Goal: Unclear

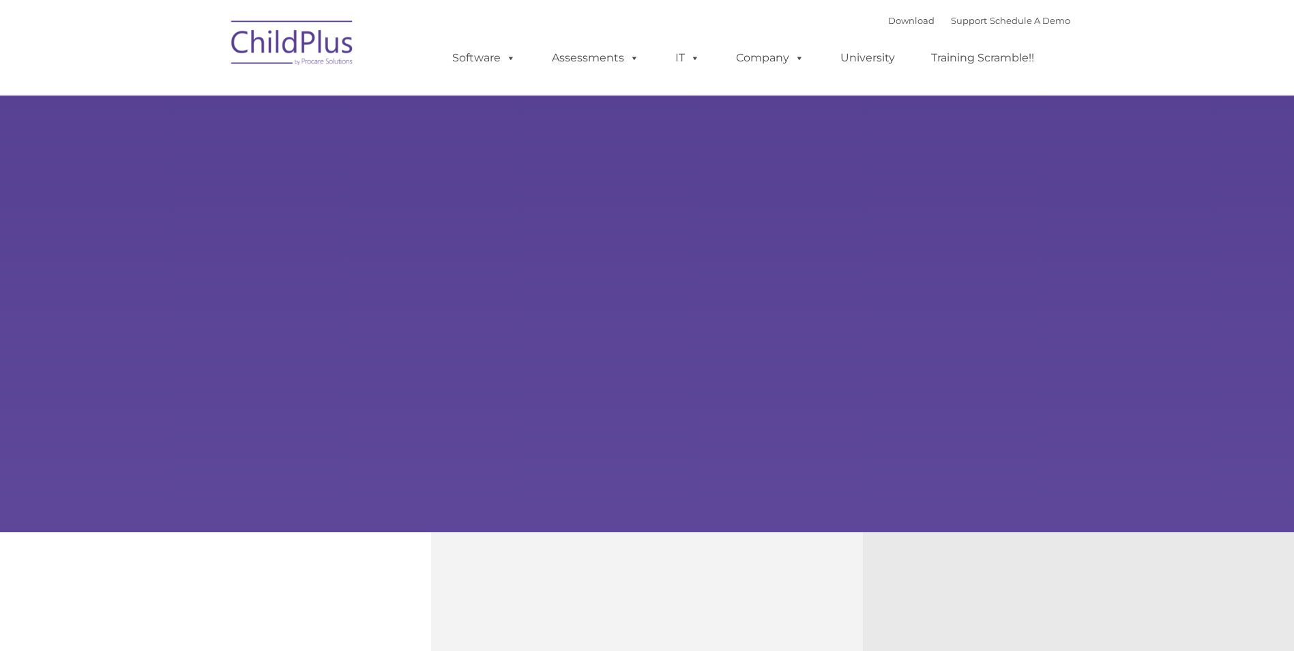
type input ""
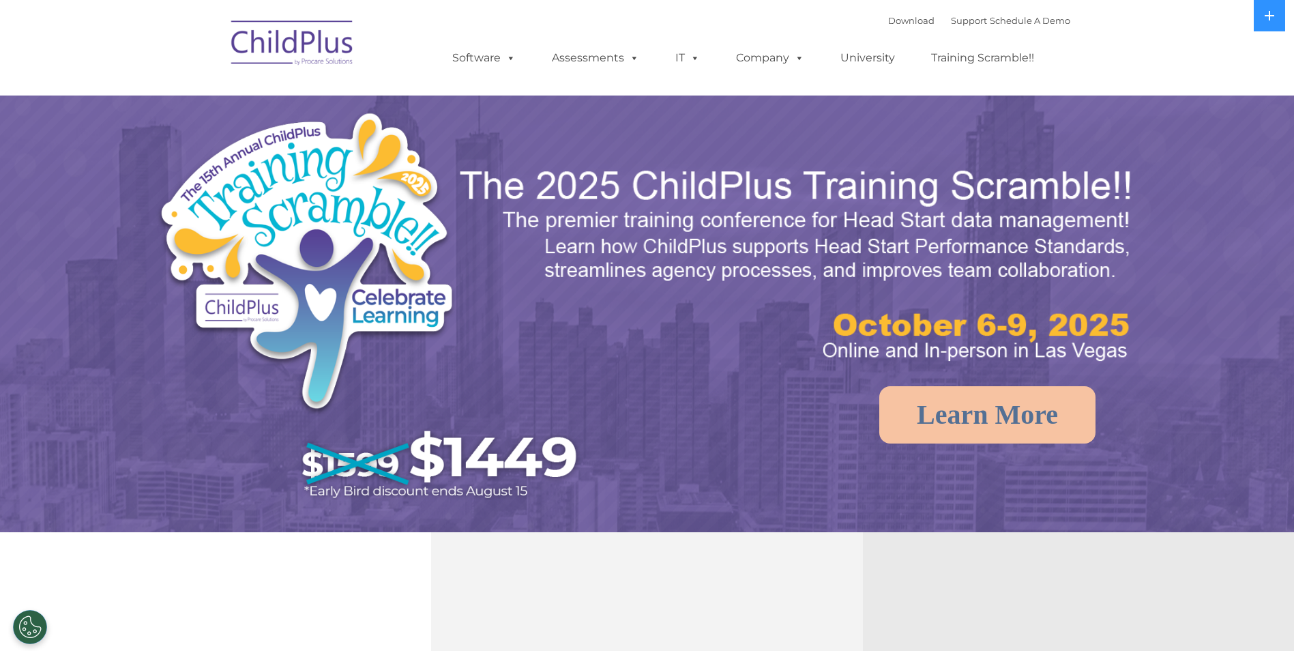
select select "MEDIUM"
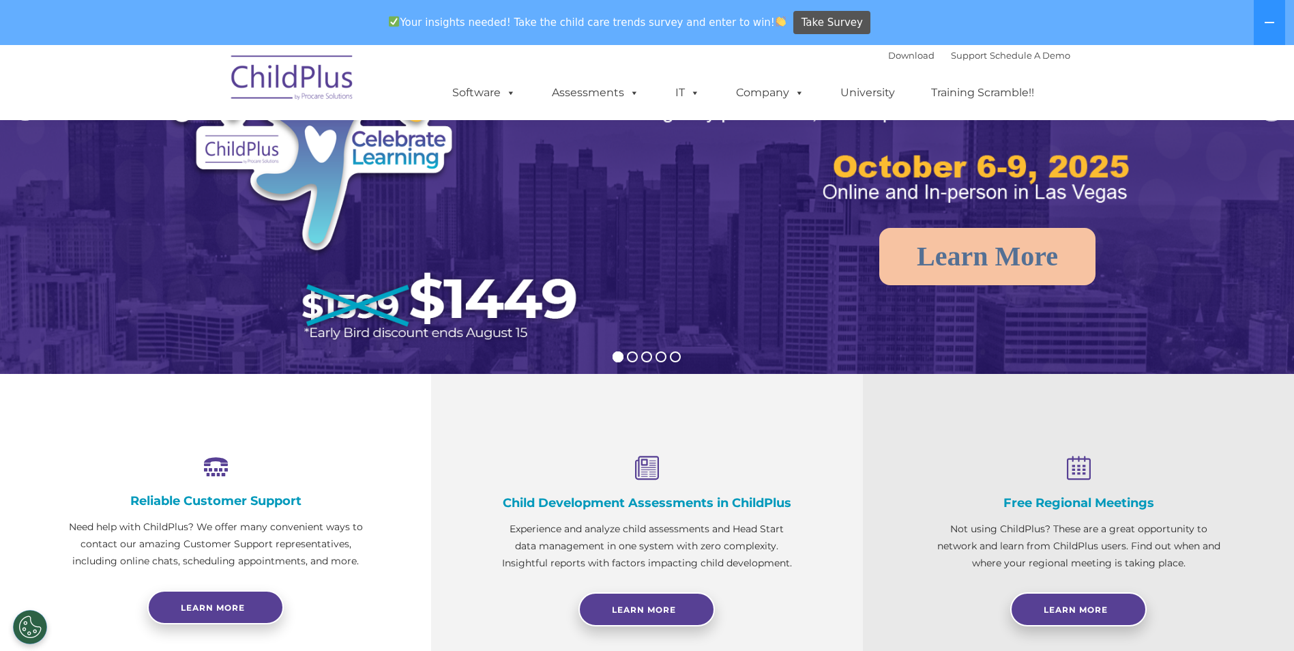
scroll to position [186, 0]
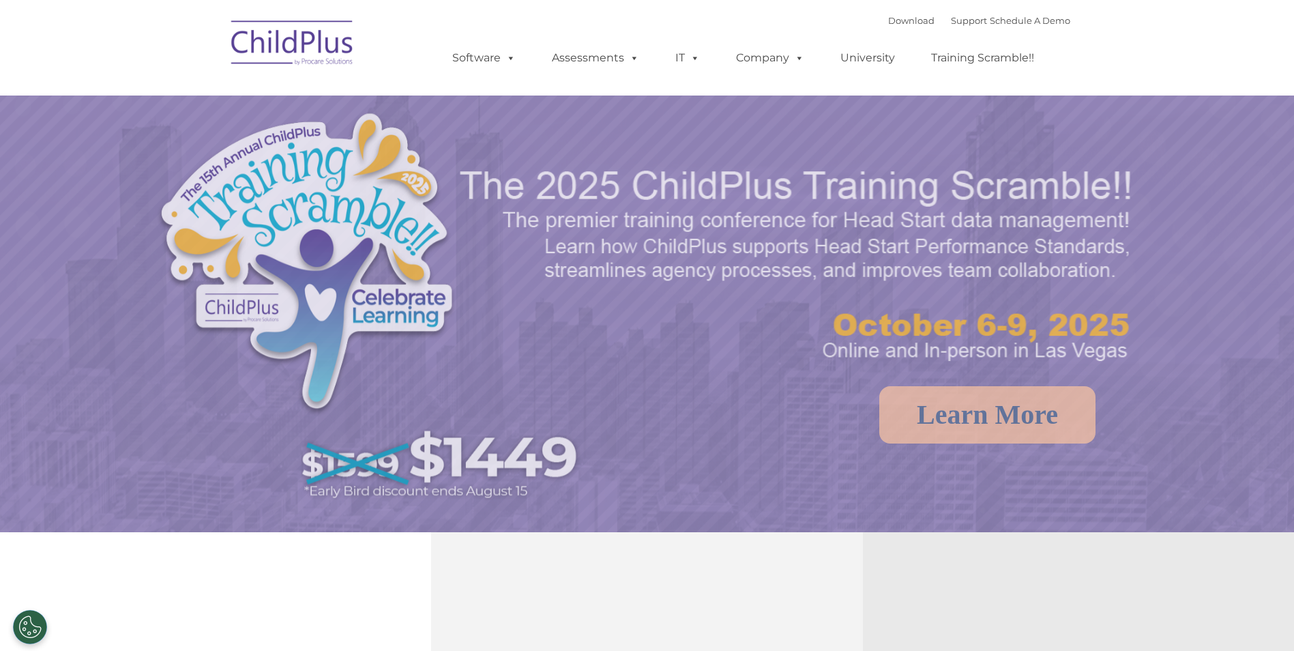
select select "MEDIUM"
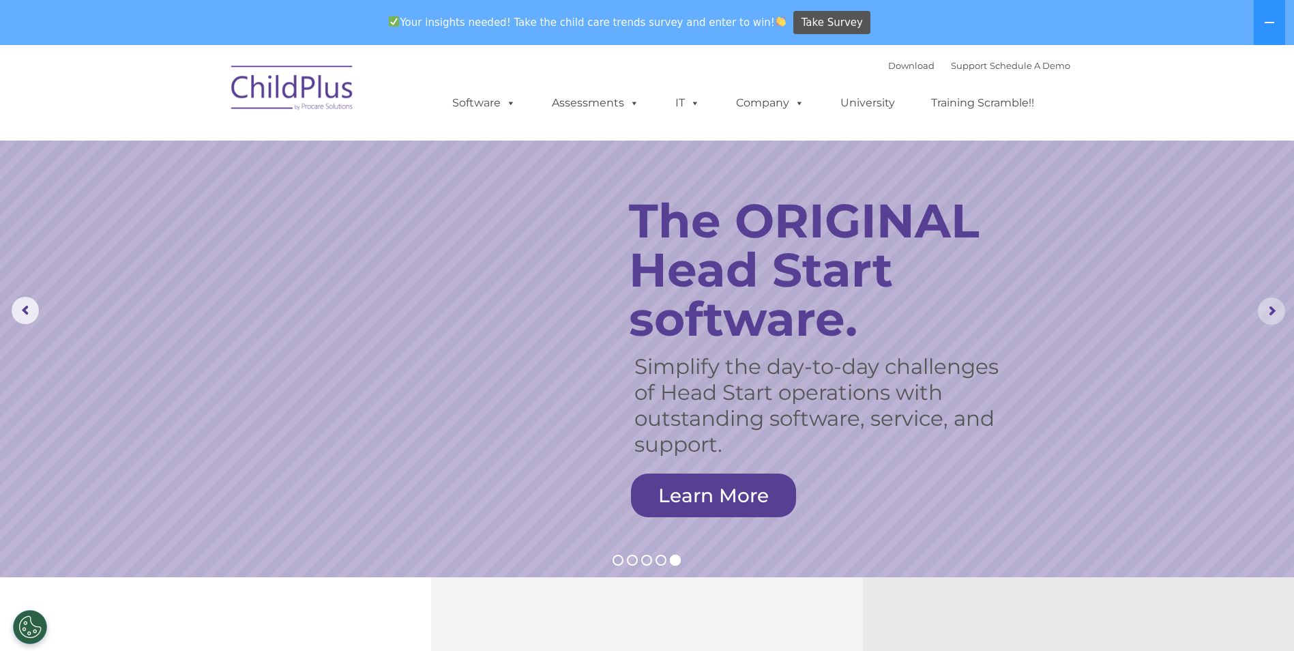
click at [1270, 310] on rs-arrow at bounding box center [1271, 310] width 27 height 27
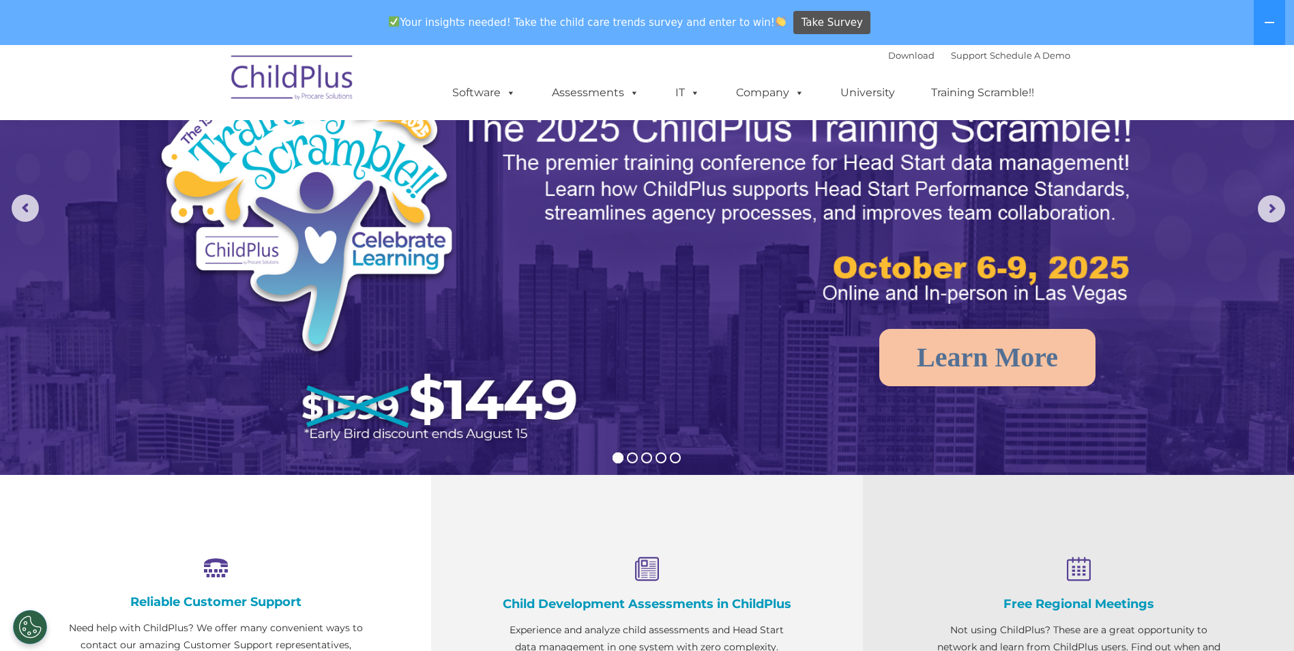
scroll to position [100, 0]
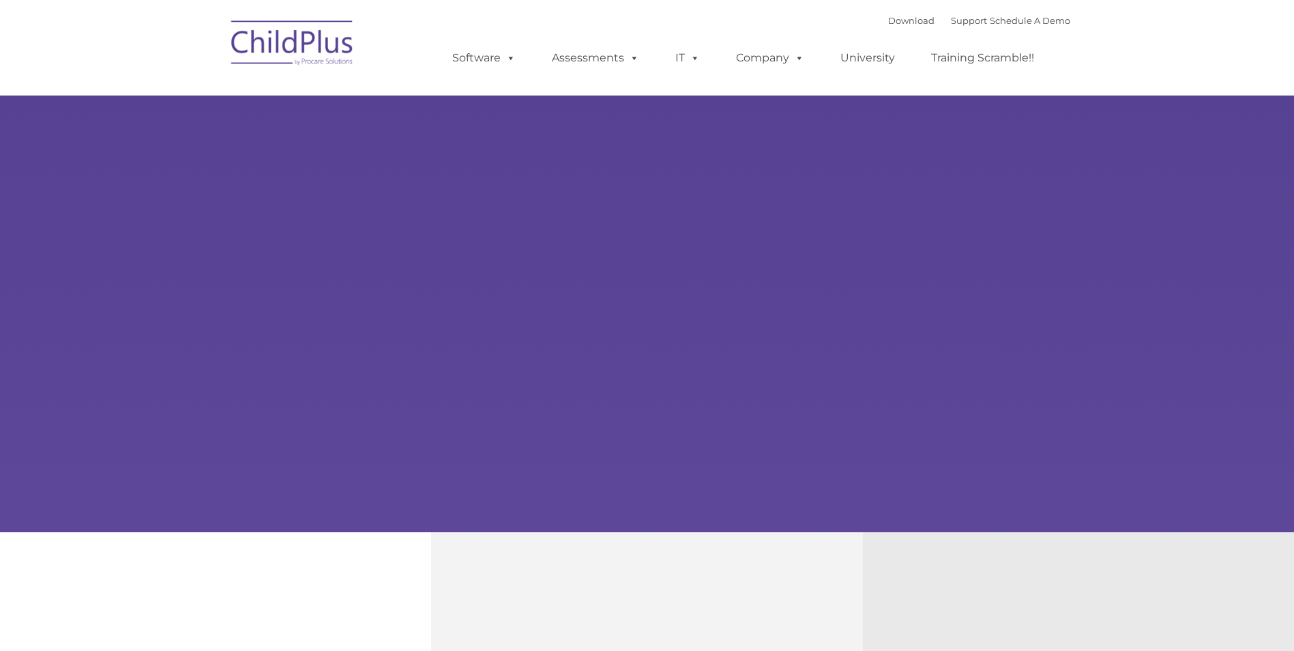
type input ""
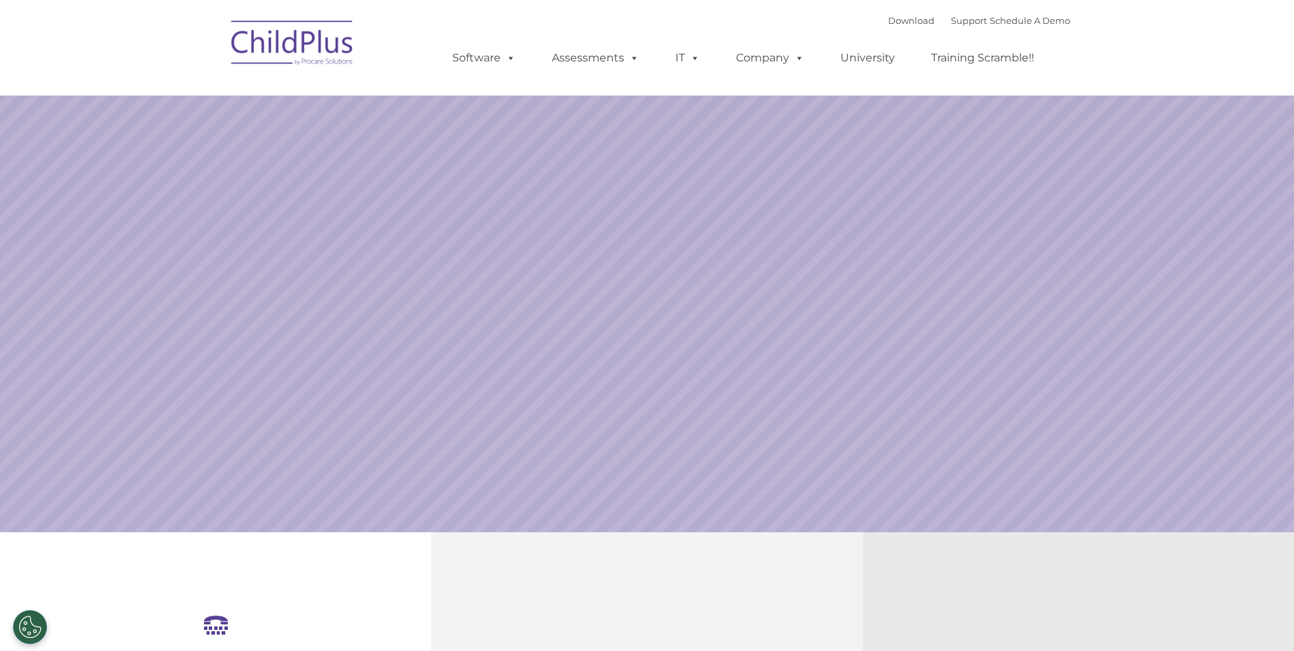
select select "MEDIUM"
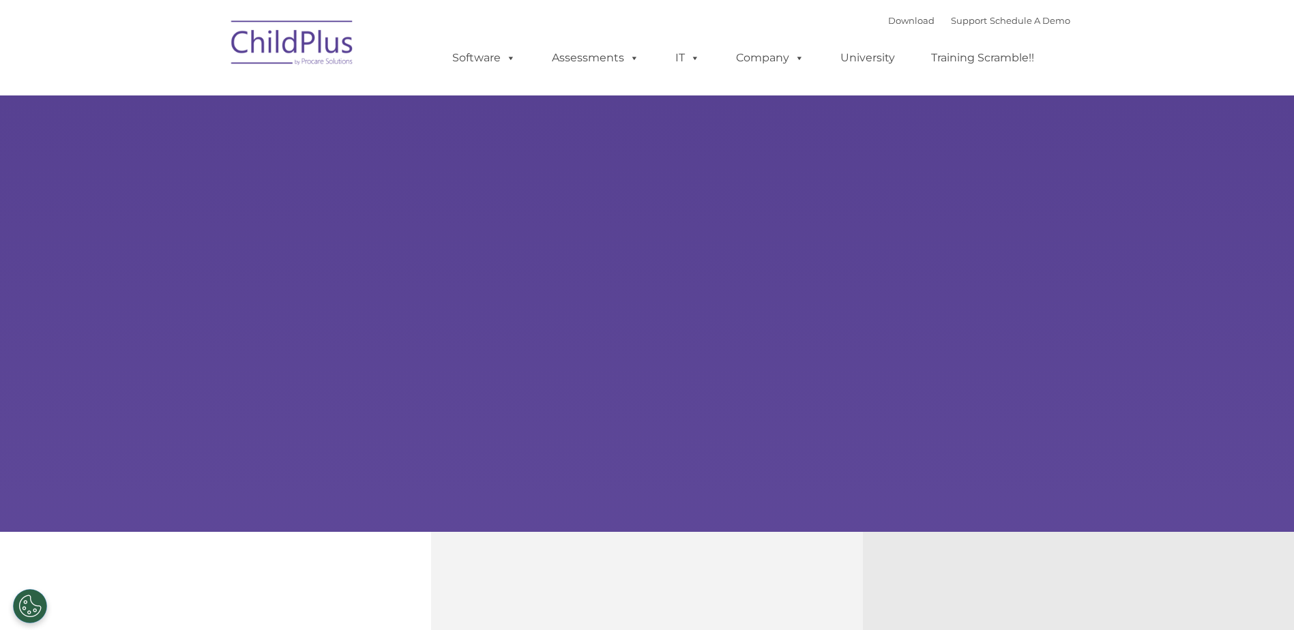
select select "MEDIUM"
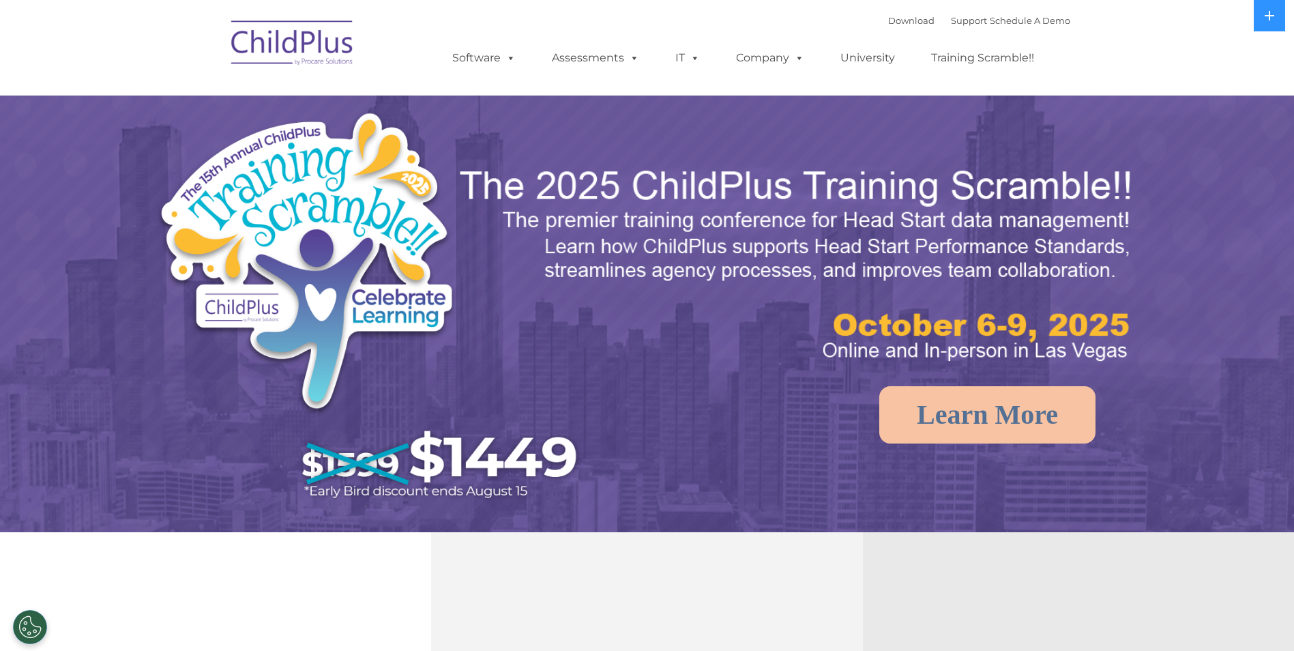
select select "MEDIUM"
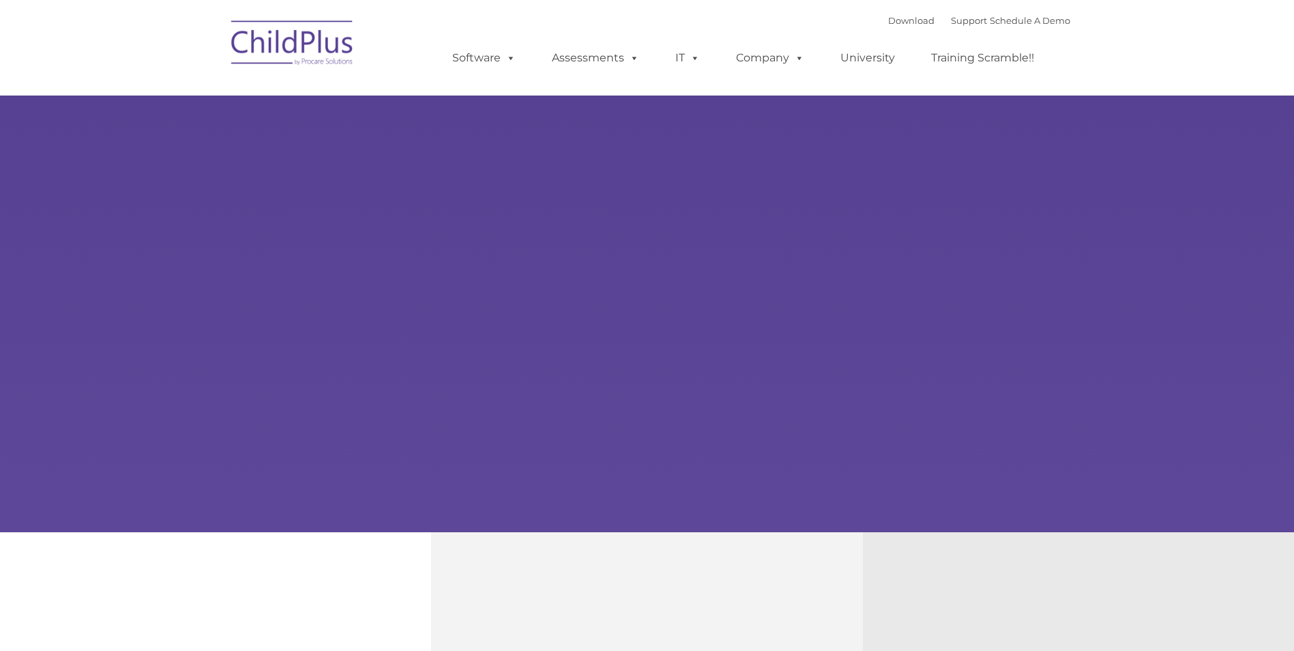
type input ""
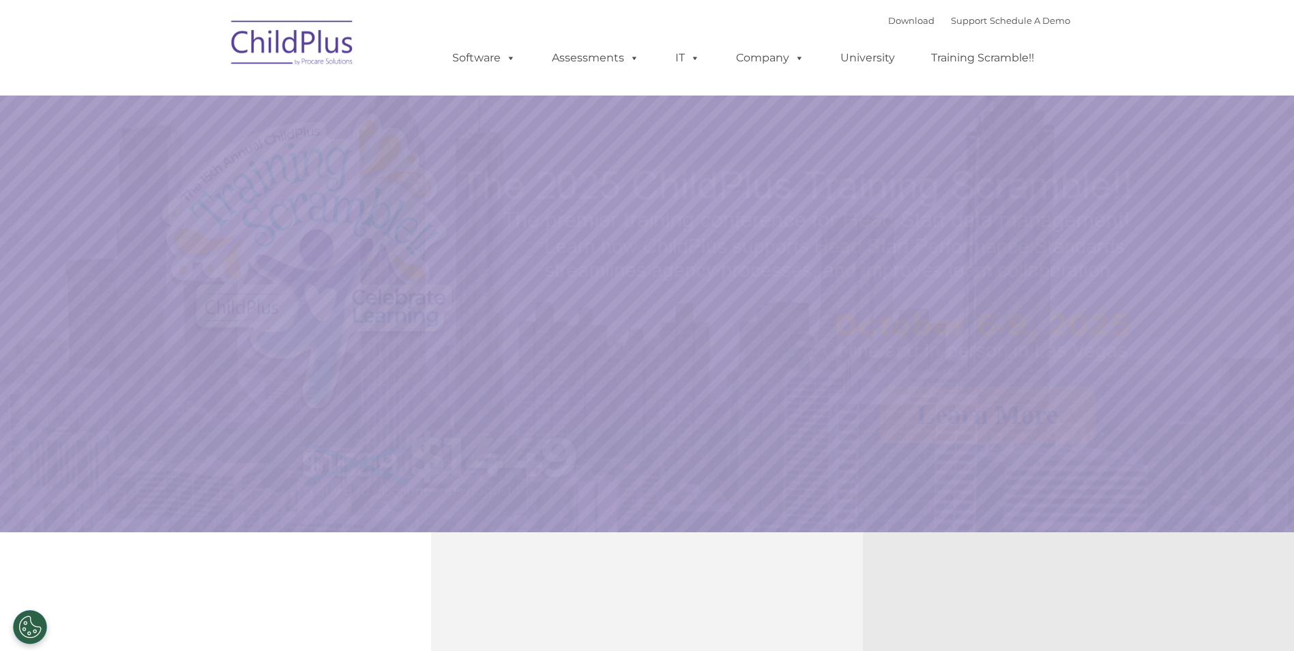
select select "MEDIUM"
